Goal: Book appointment/travel/reservation

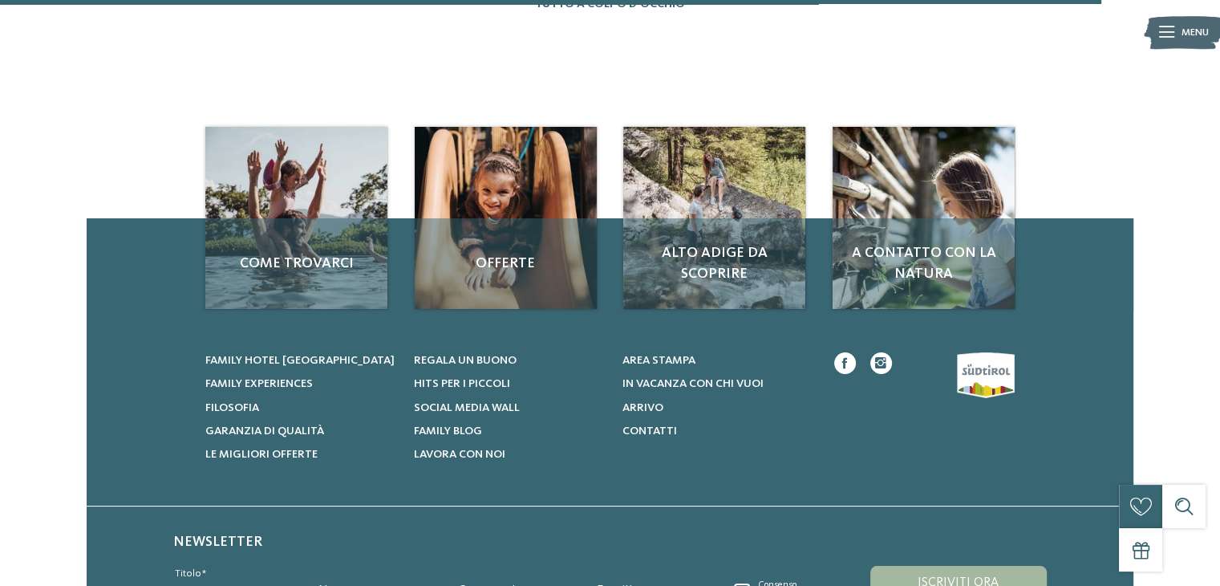
scroll to position [2006, 0]
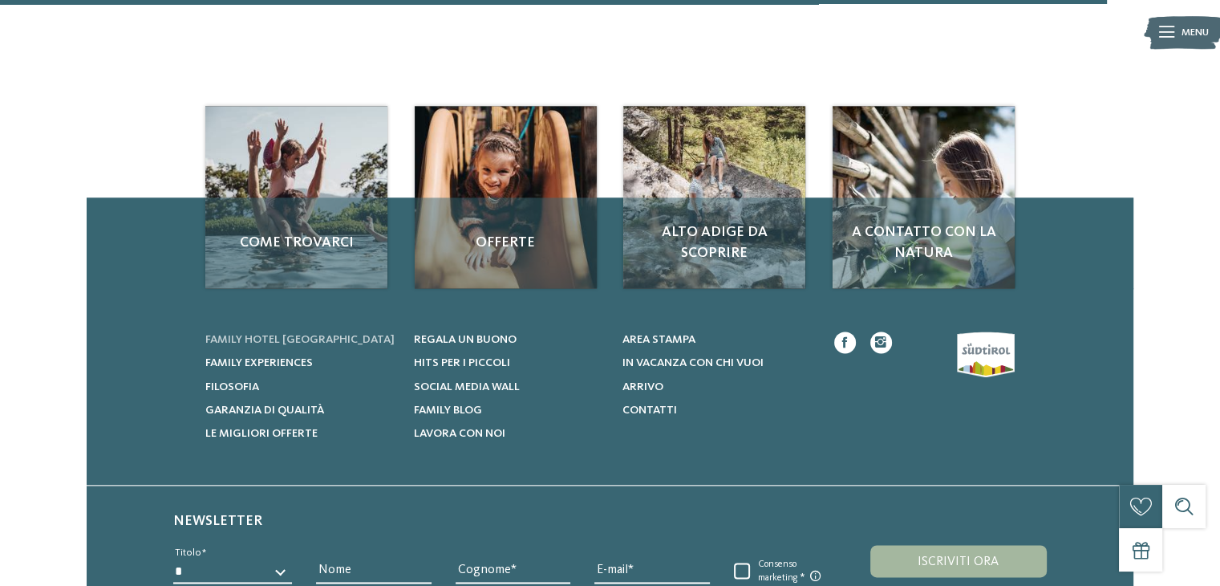
click at [291, 338] on span "Family hotel [GEOGRAPHIC_DATA]" at bounding box center [299, 339] width 189 height 11
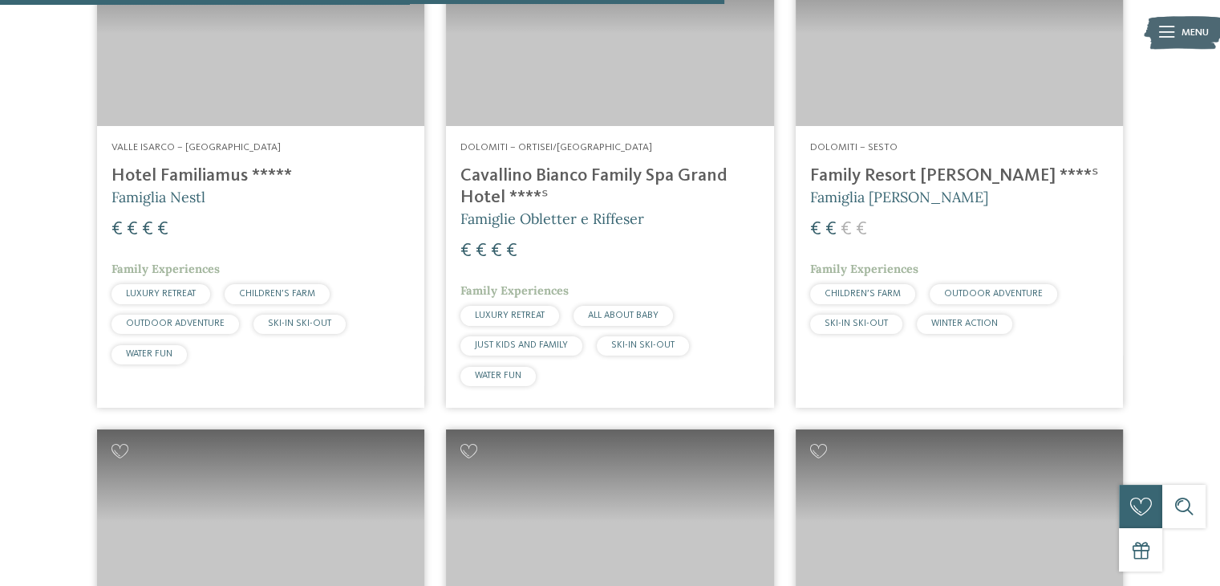
scroll to position [2969, 0]
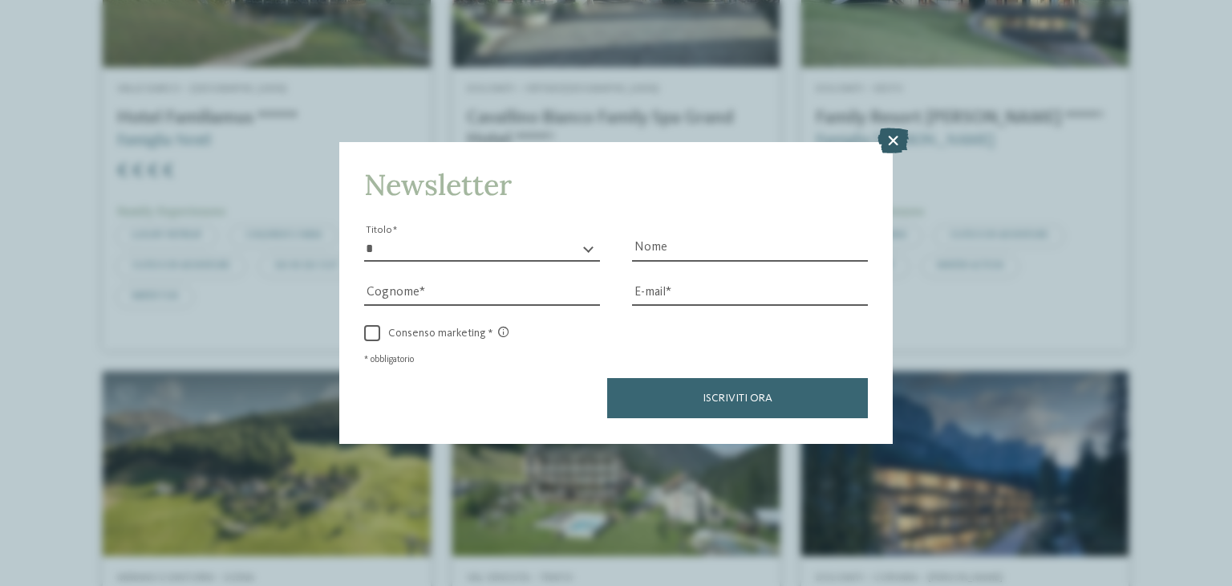
click at [887, 139] on icon at bounding box center [893, 141] width 31 height 26
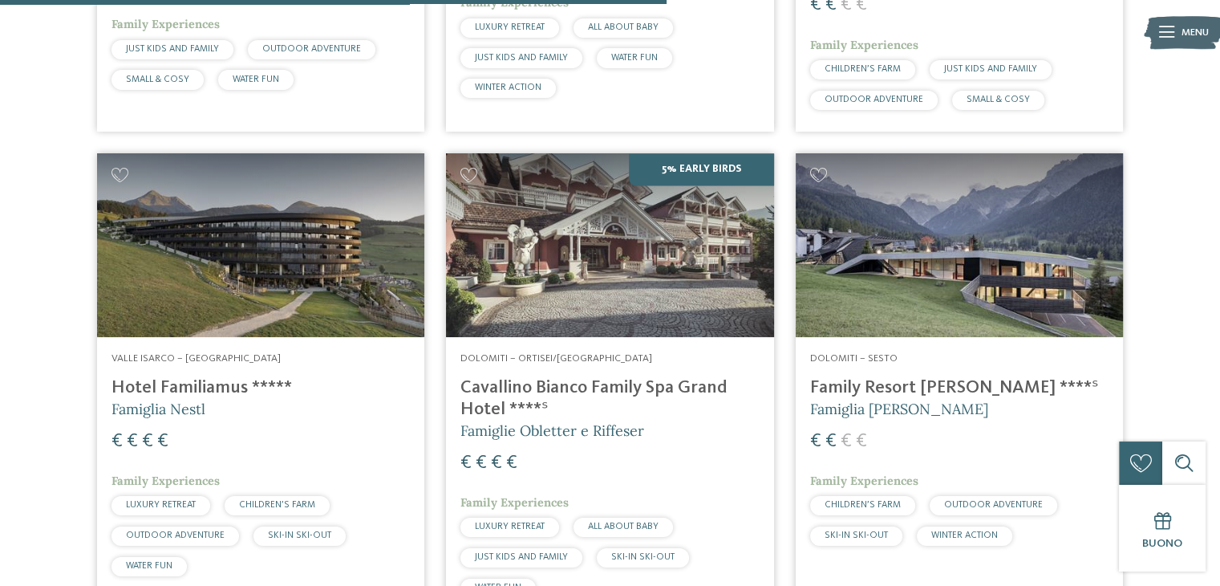
scroll to position [2728, 0]
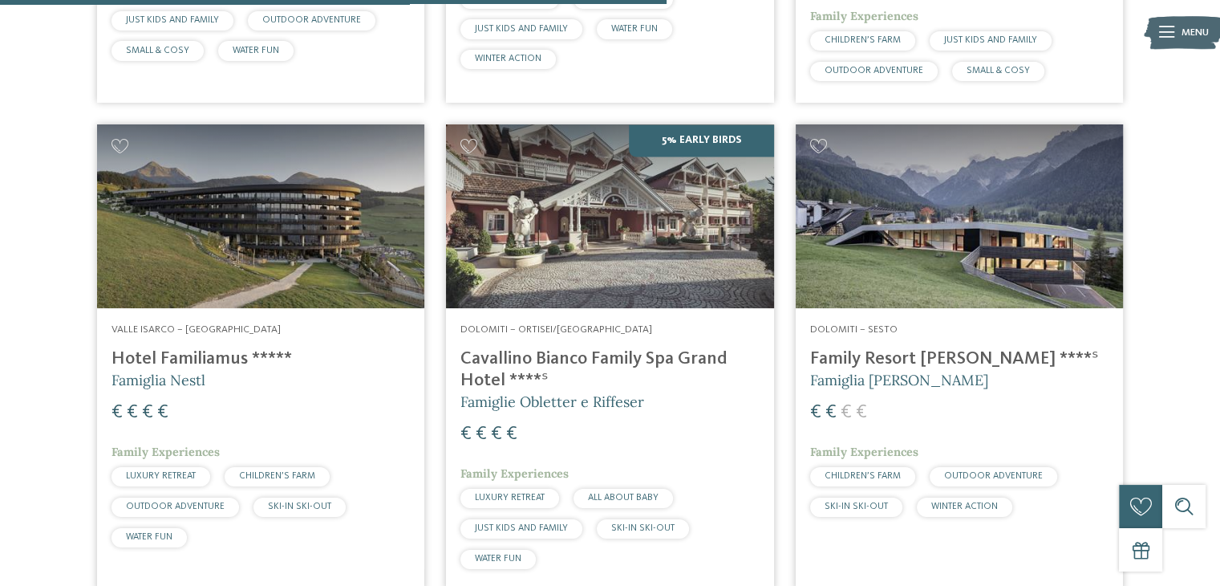
click at [247, 265] on img at bounding box center [260, 216] width 327 height 185
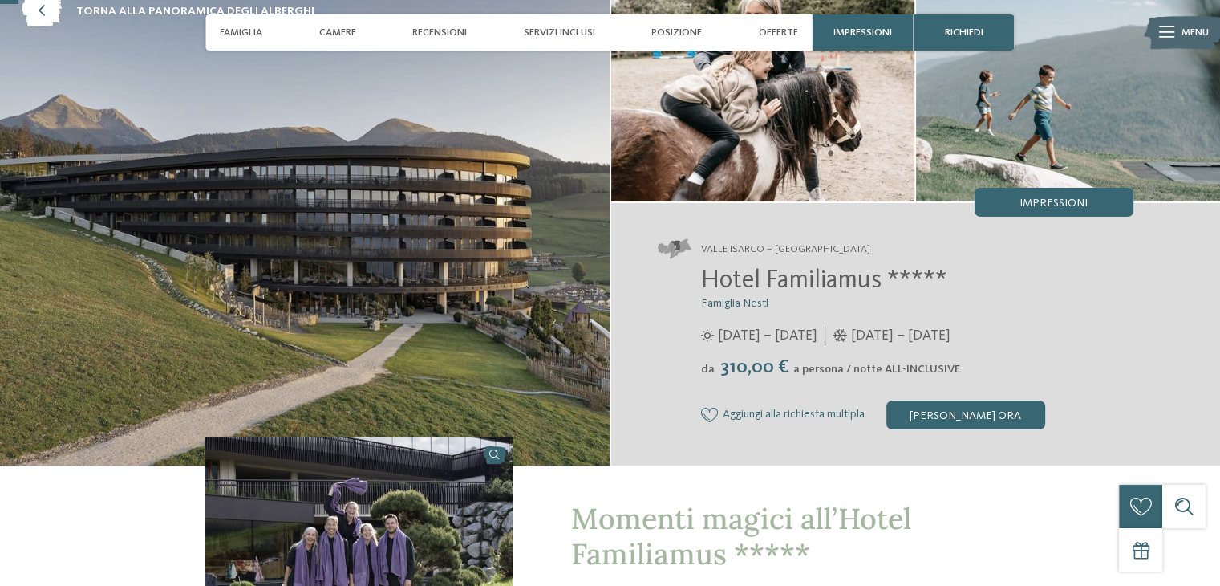
scroll to position [80, 0]
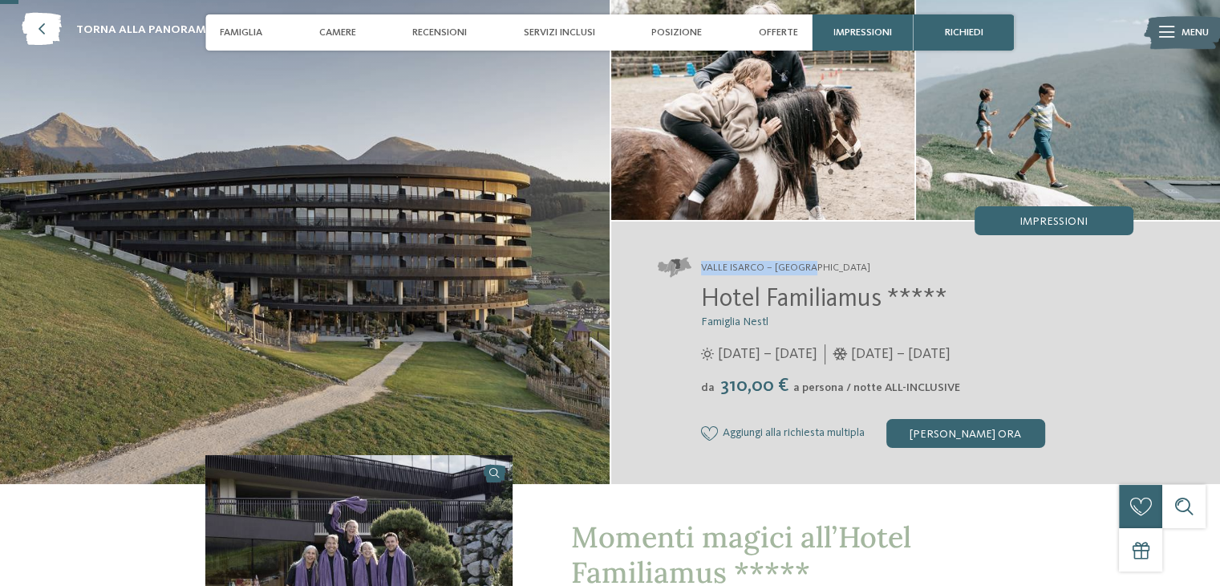
drag, startPoint x: 818, startPoint y: 265, endPoint x: 700, endPoint y: 264, distance: 118.8
click at [700, 264] on address "Valle Isarco – Maranza" at bounding box center [896, 268] width 476 height 20
drag, startPoint x: 884, startPoint y: 302, endPoint x: 715, endPoint y: 315, distance: 169.7
click at [702, 303] on span "Hotel Familiamus *****" at bounding box center [824, 299] width 246 height 26
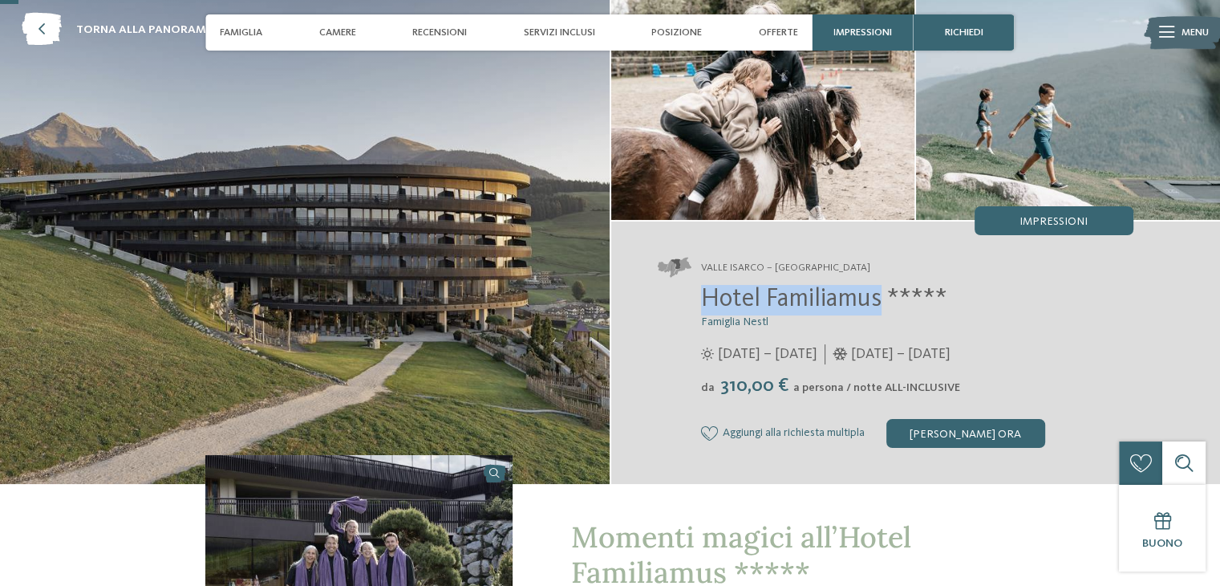
copy span "Hotel Familiamus"
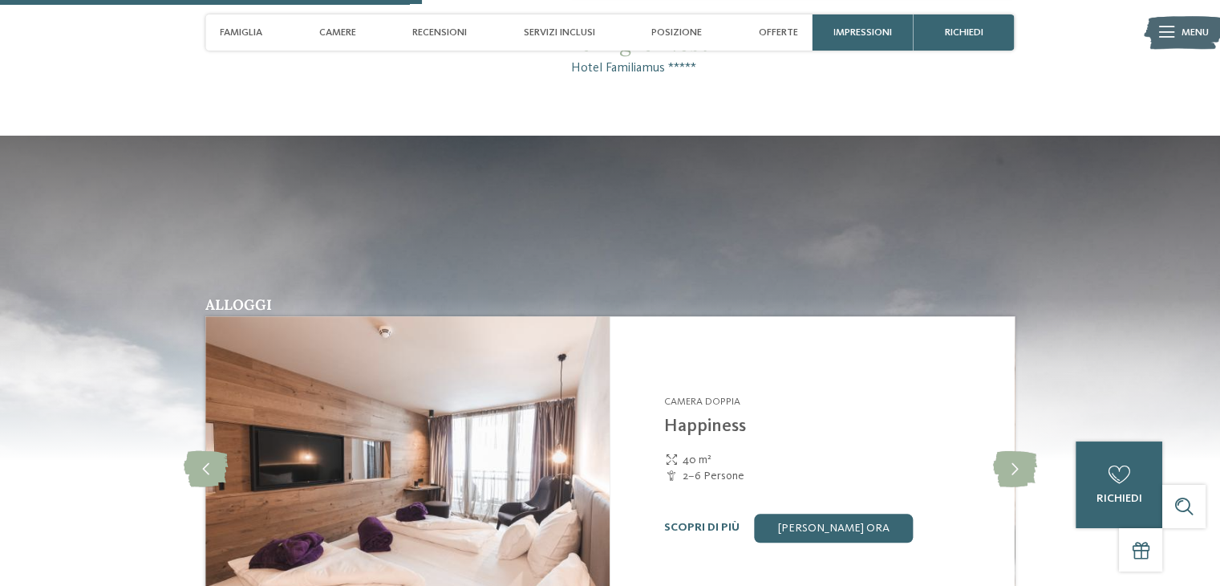
scroll to position [1845, 0]
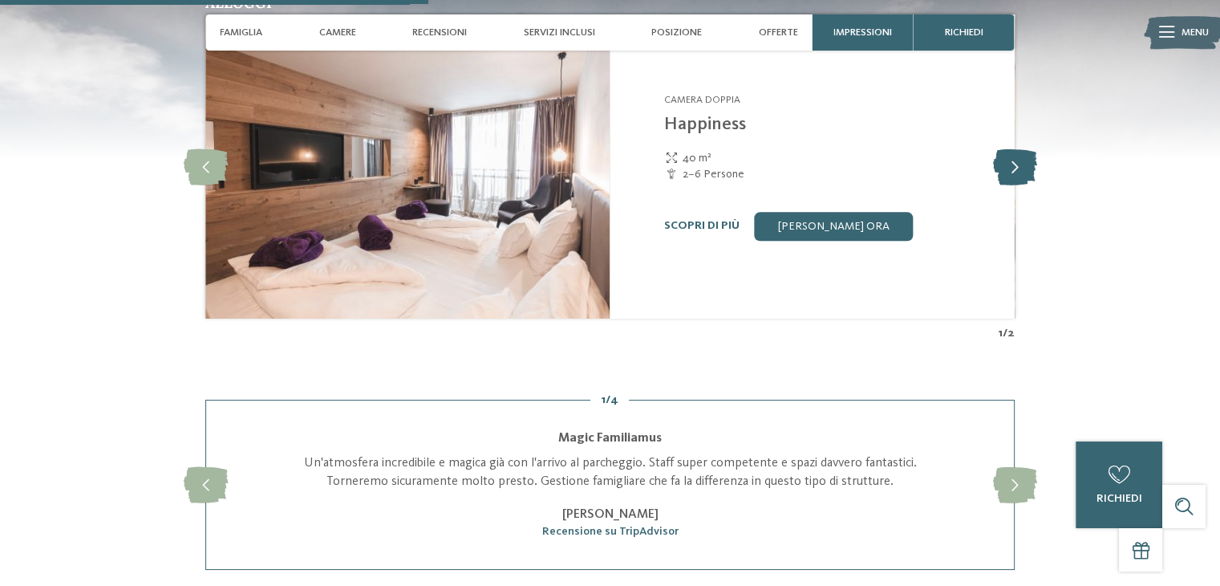
click at [1022, 168] on icon at bounding box center [1015, 166] width 44 height 36
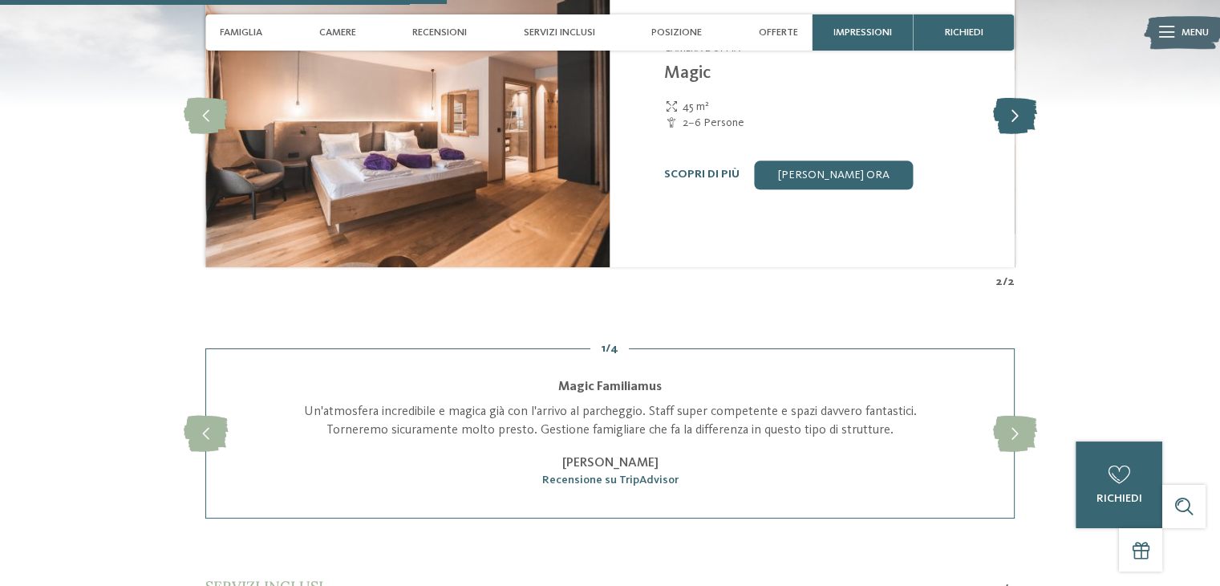
scroll to position [1926, 0]
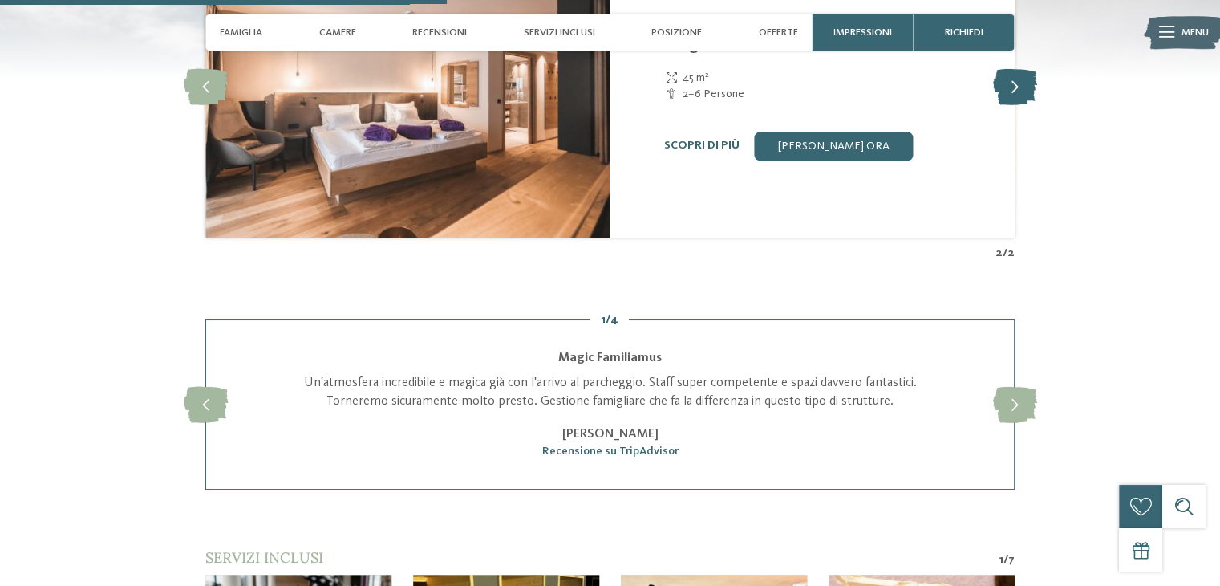
click at [1008, 93] on icon at bounding box center [1015, 86] width 44 height 36
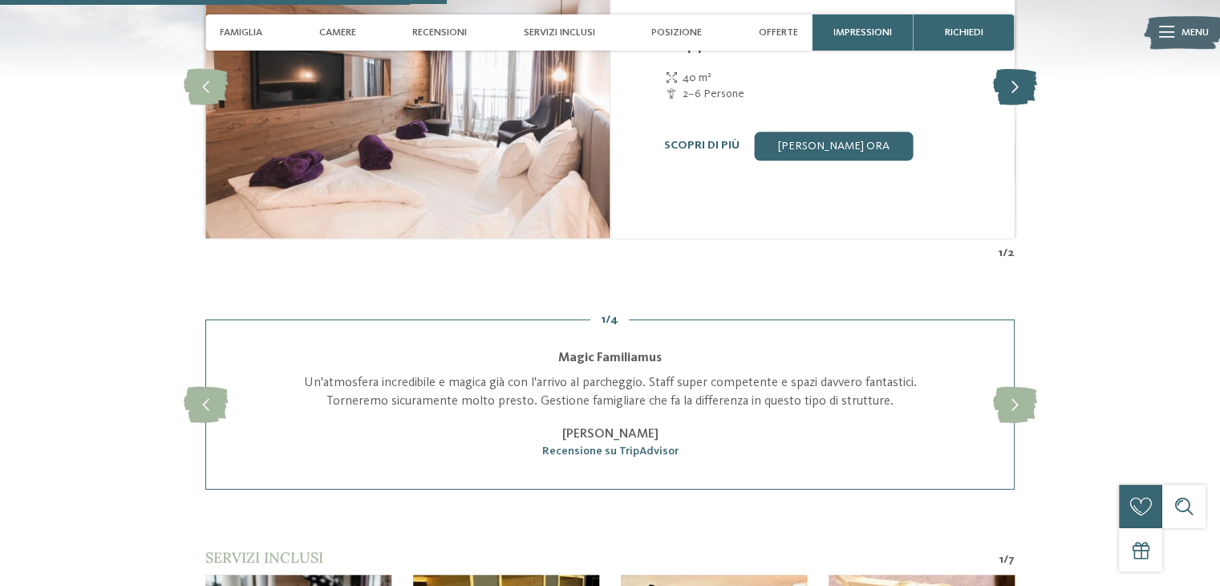
click at [1008, 93] on icon at bounding box center [1015, 86] width 44 height 36
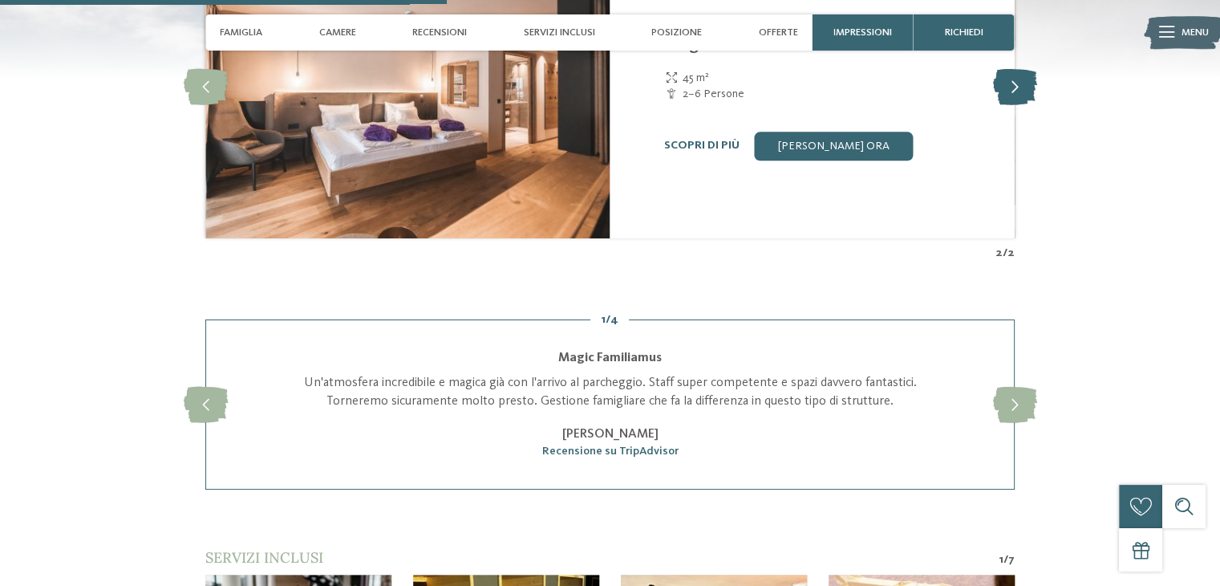
click at [1008, 93] on icon at bounding box center [1015, 86] width 44 height 36
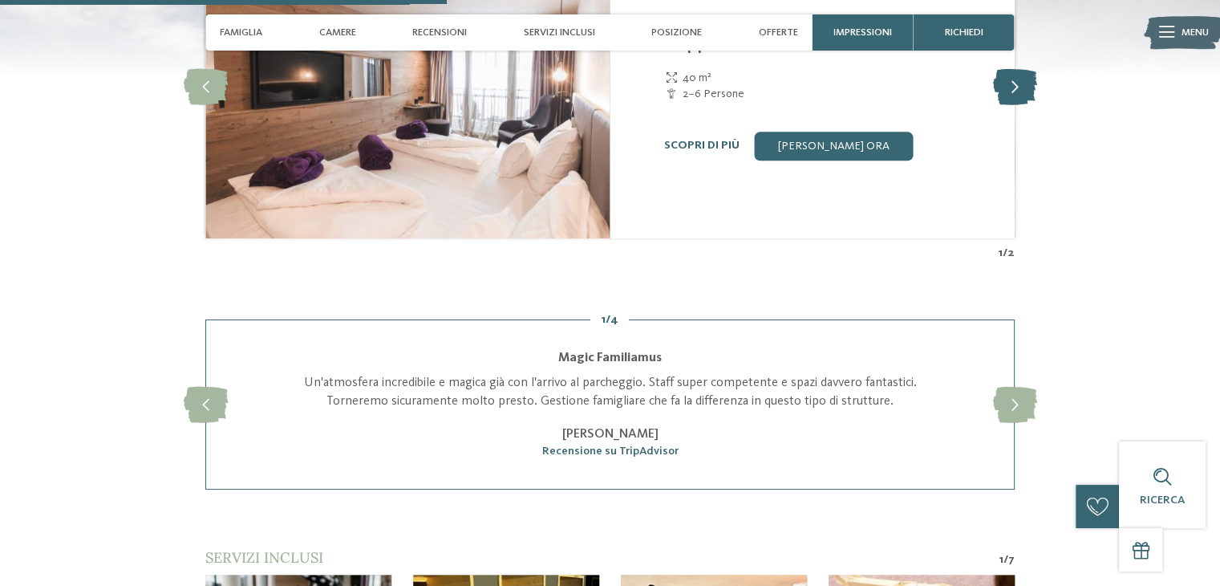
click at [1008, 93] on icon at bounding box center [1015, 86] width 44 height 36
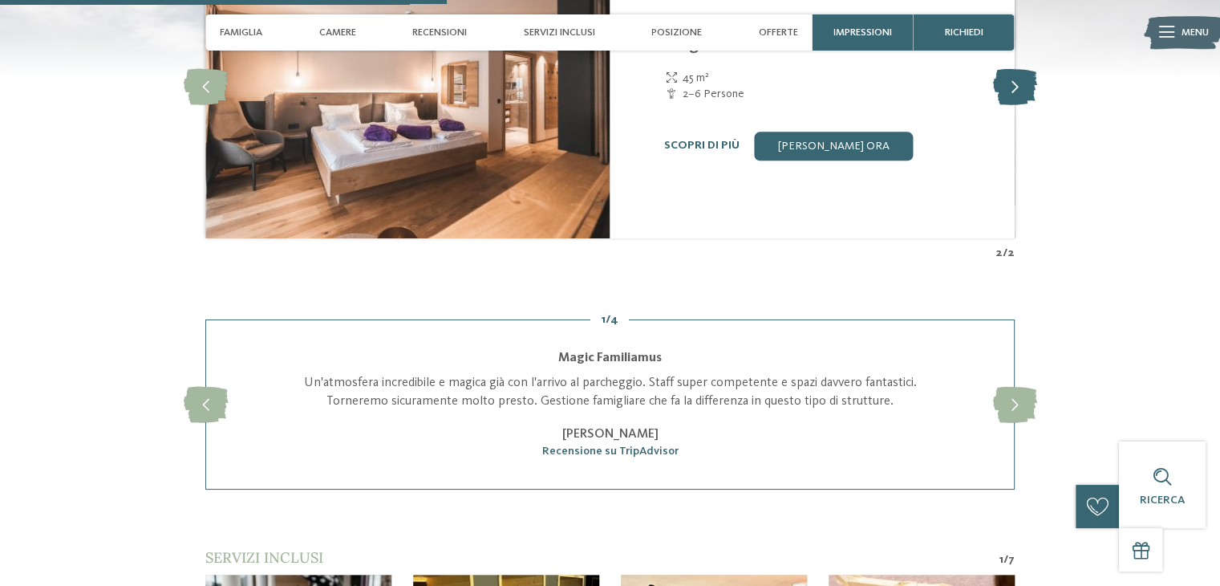
click at [1008, 93] on icon at bounding box center [1015, 86] width 44 height 36
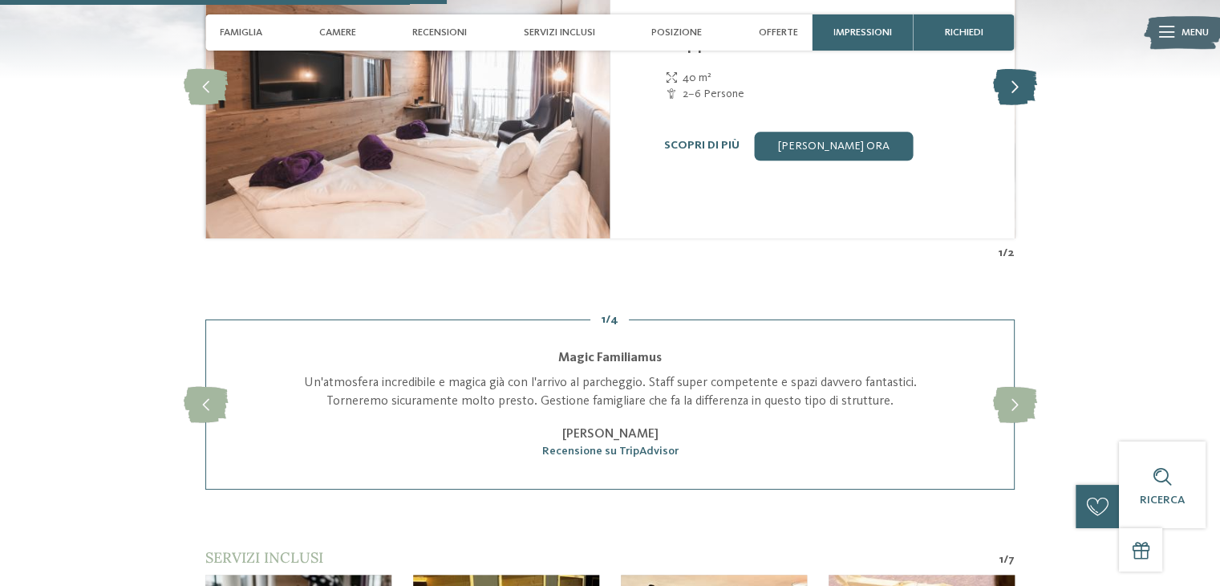
click at [1008, 93] on icon at bounding box center [1015, 86] width 44 height 36
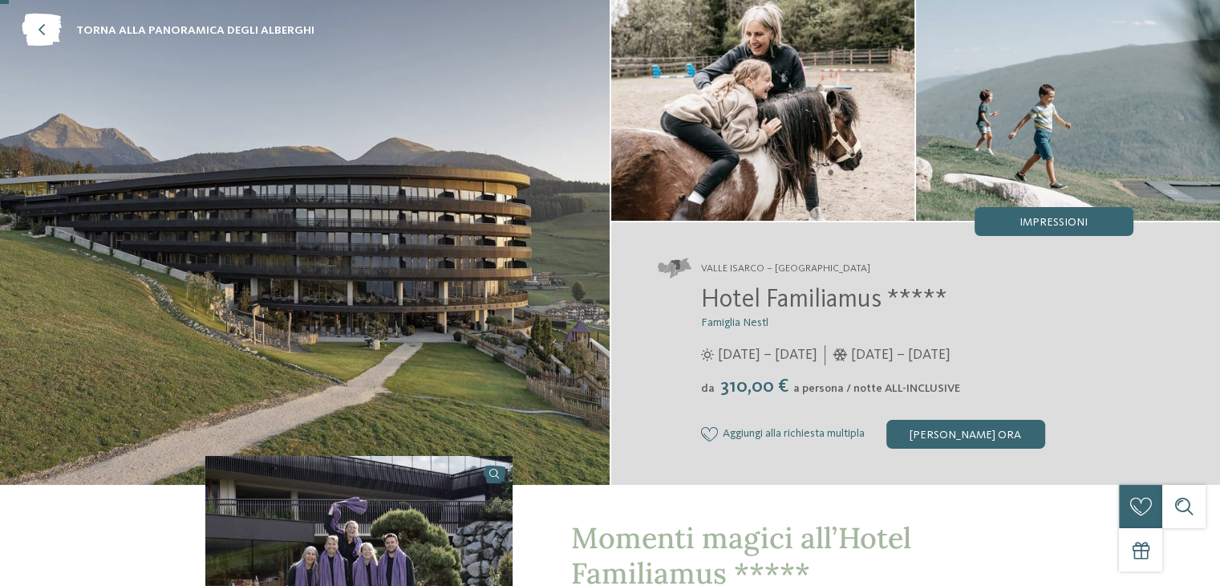
scroll to position [160, 0]
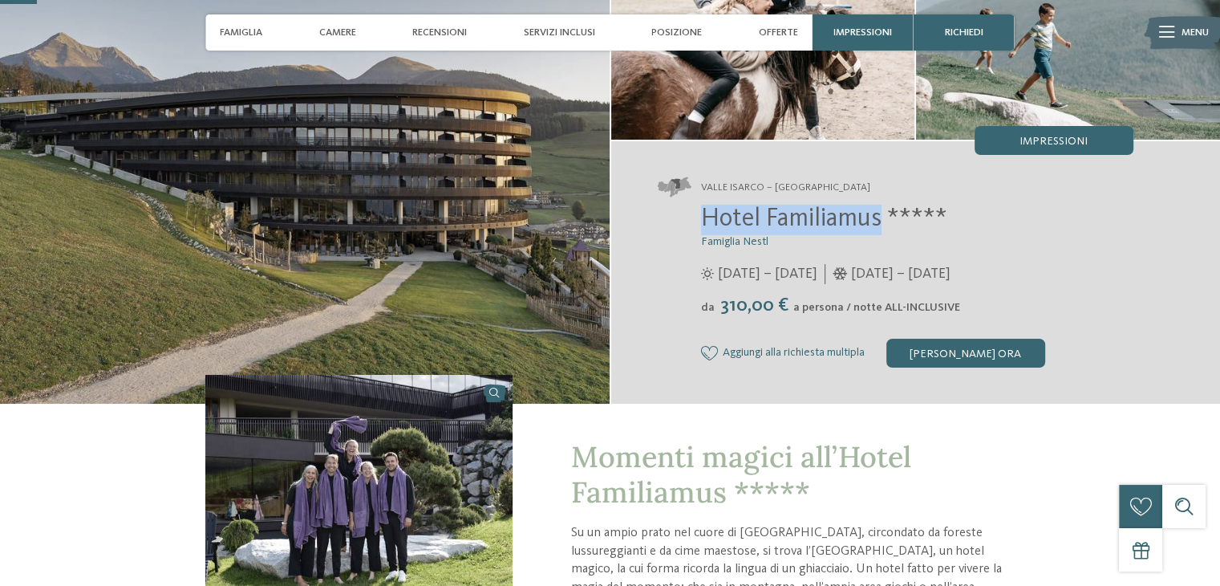
drag, startPoint x: 885, startPoint y: 219, endPoint x: 684, endPoint y: 222, distance: 201.4
click at [684, 222] on div "Hotel Familiamus ***** Famiglia Nestl 29/05/2025 – 09/11/2025 da" at bounding box center [896, 286] width 476 height 163
copy span "Hotel Familiamus"
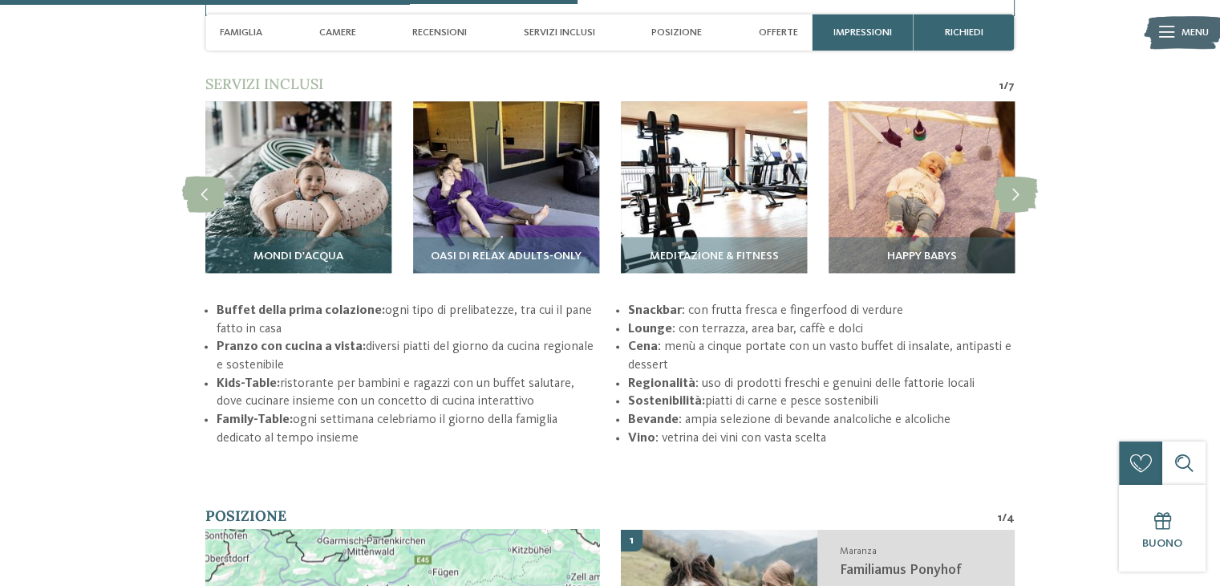
scroll to position [2247, 0]
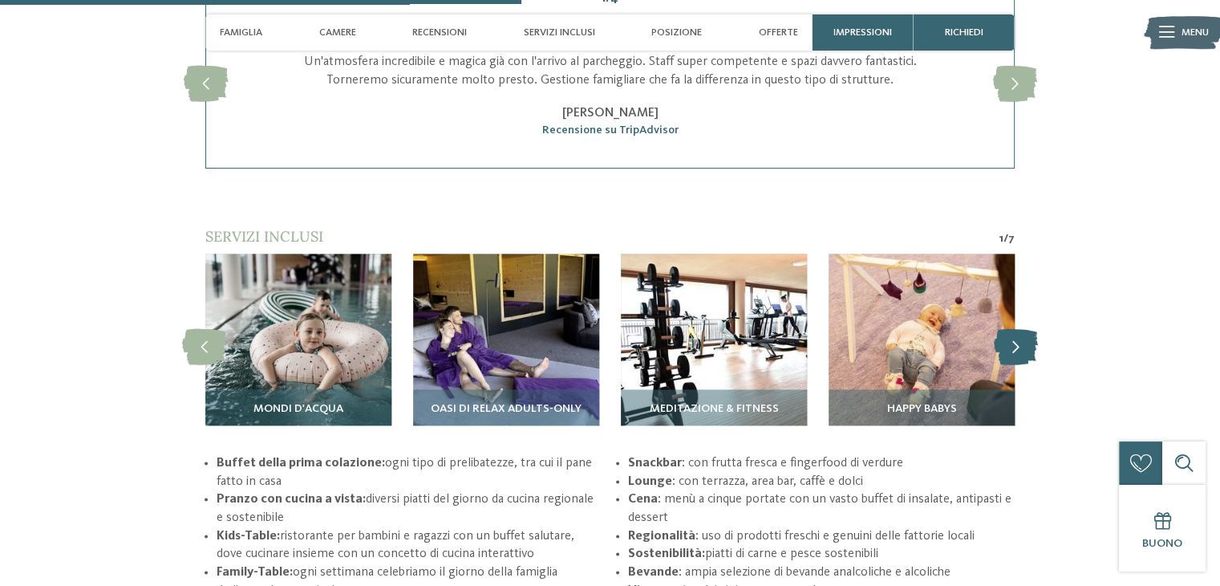
click at [1021, 343] on icon at bounding box center [1016, 346] width 44 height 36
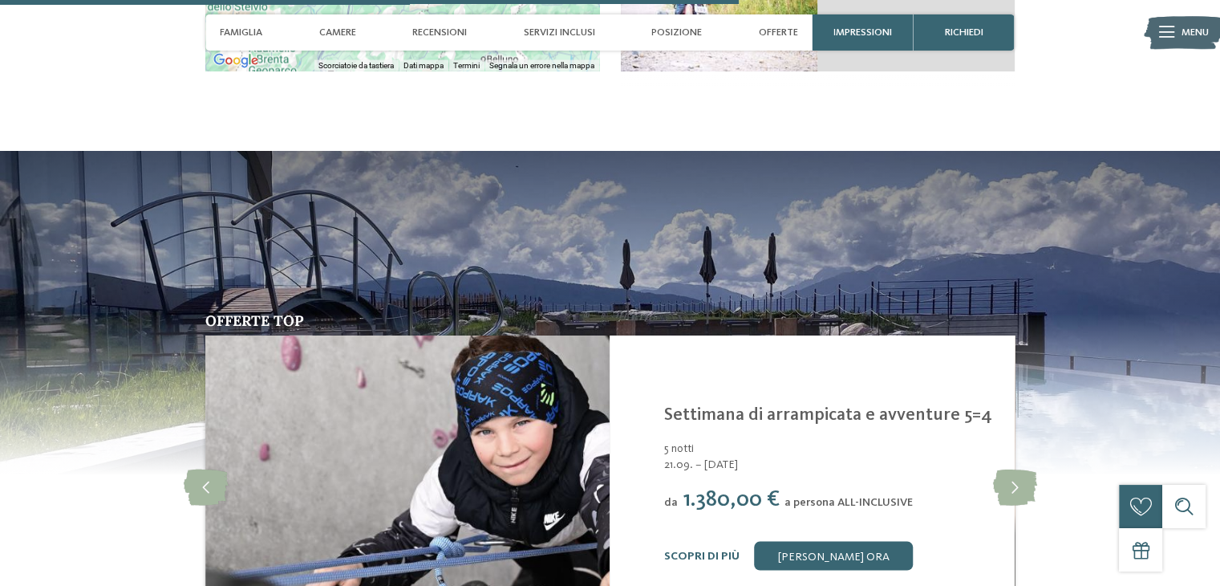
scroll to position [3161, 0]
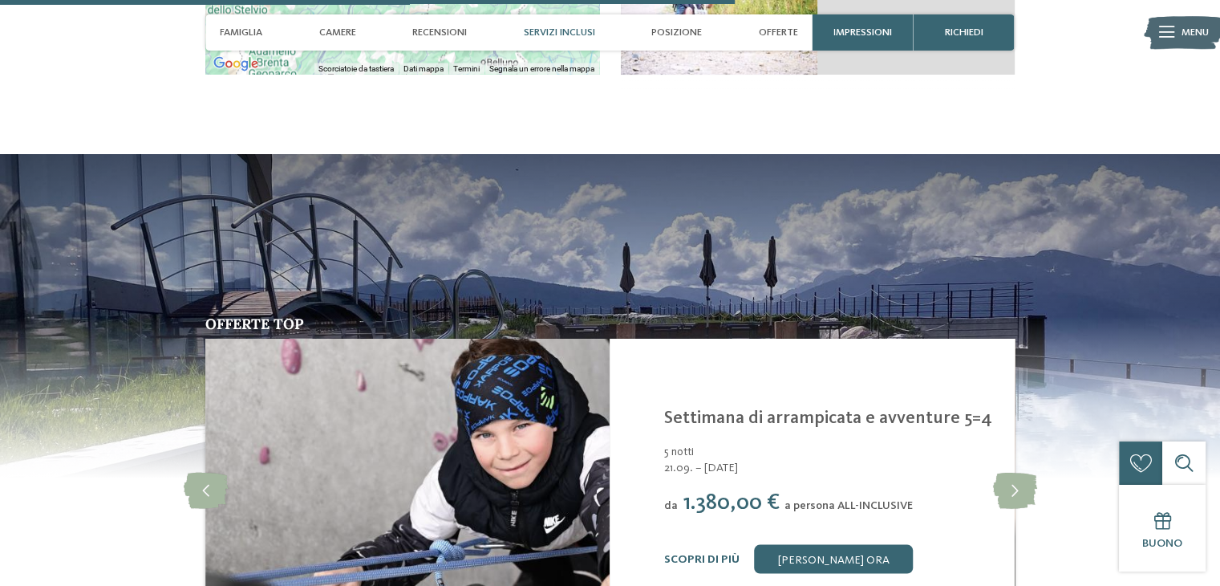
click at [583, 39] on div "Servizi inclusi" at bounding box center [560, 32] width 86 height 36
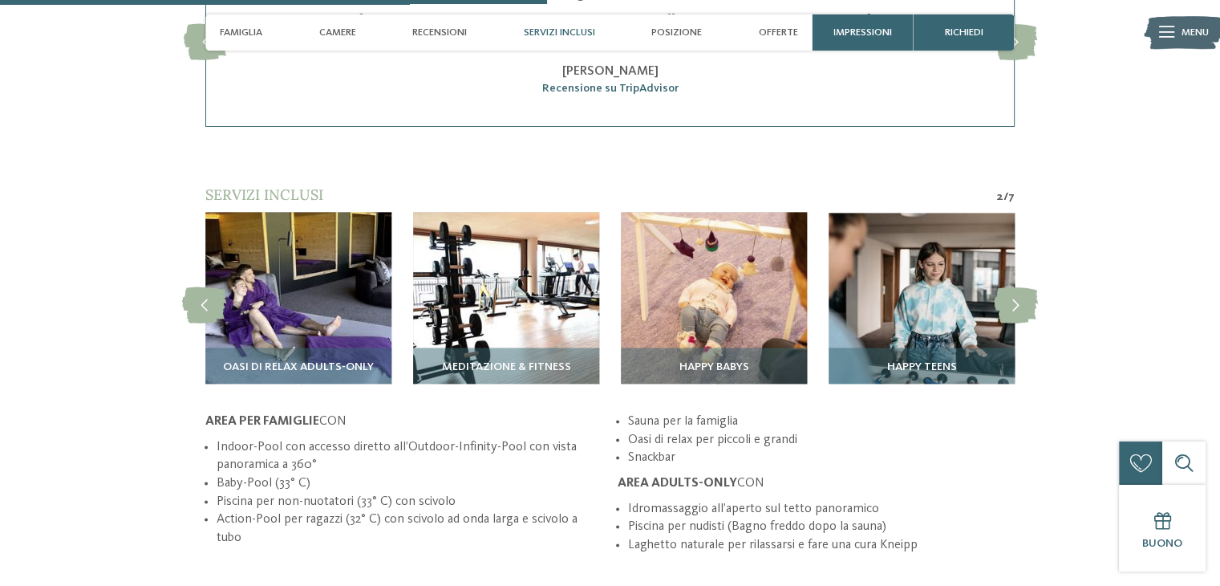
scroll to position [2198, 0]
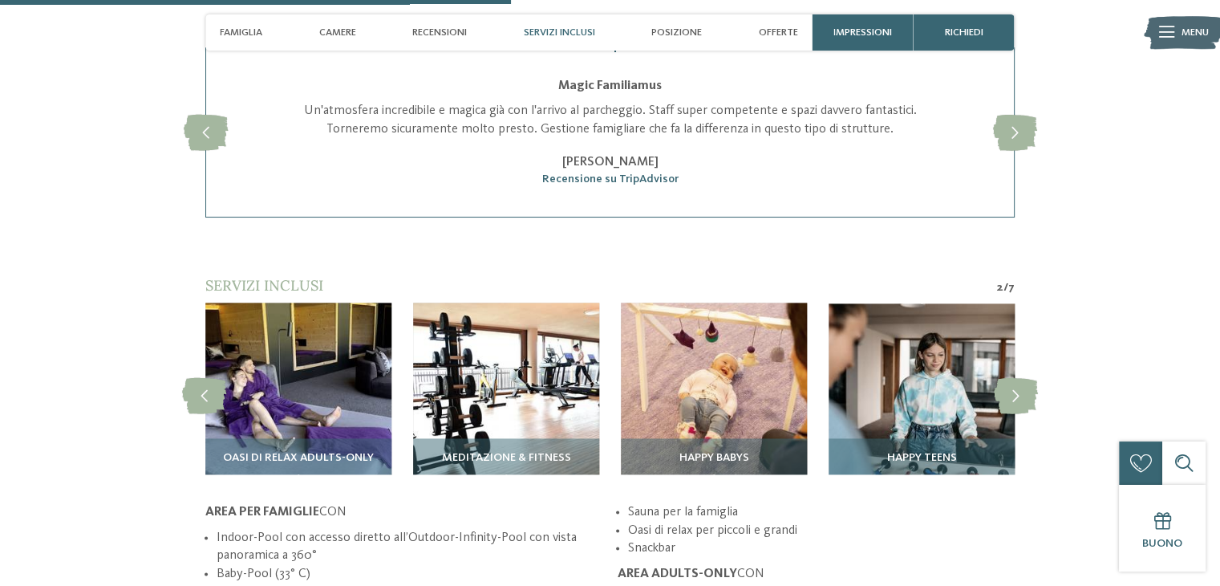
click at [551, 30] on span "Servizi inclusi" at bounding box center [559, 32] width 71 height 12
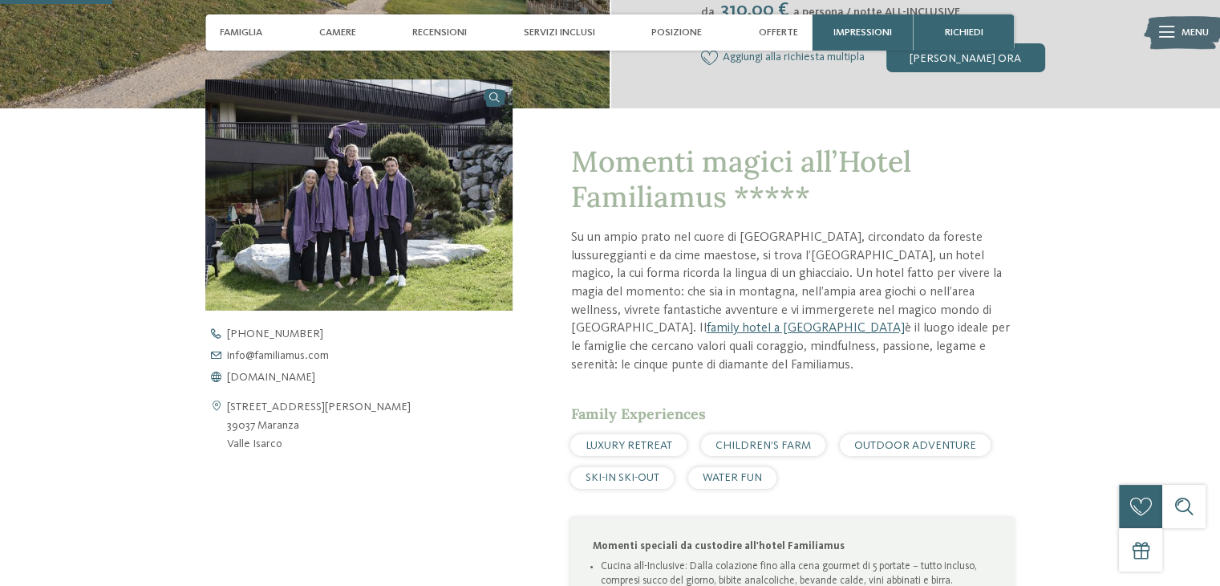
scroll to position [481, 0]
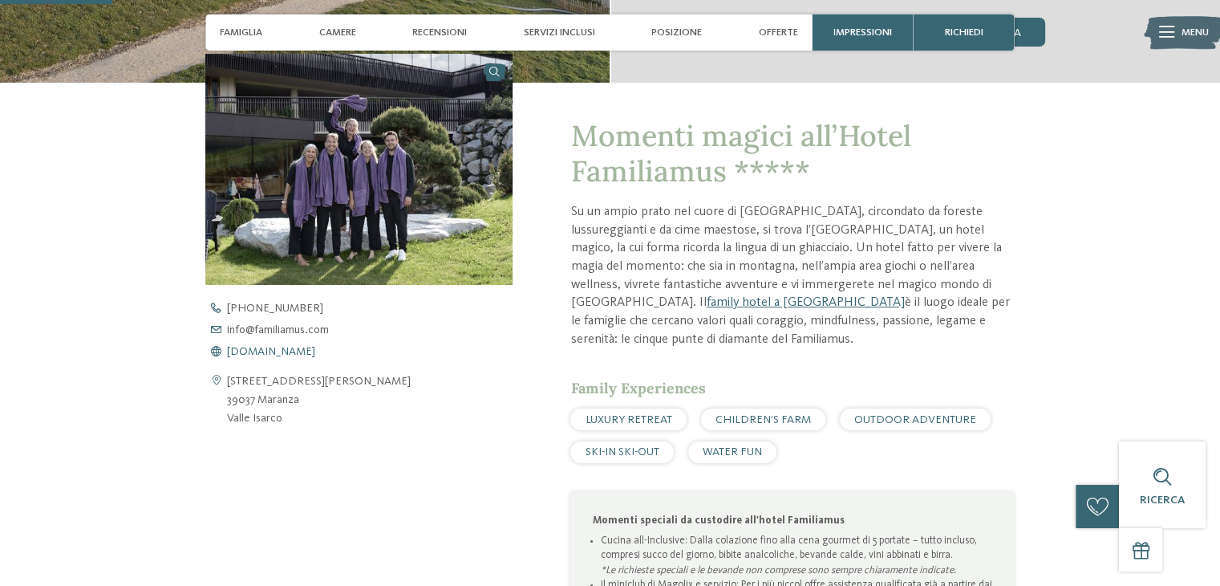
click at [286, 352] on span "www.familiamus.com" at bounding box center [271, 351] width 88 height 11
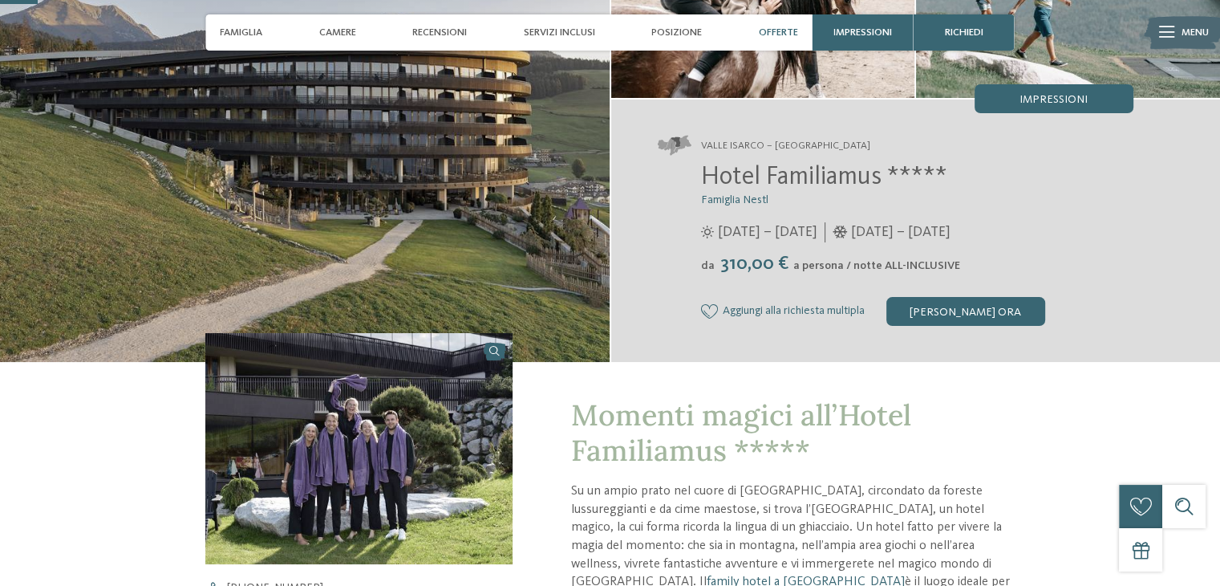
scroll to position [160, 0]
